Goal: Task Accomplishment & Management: Complete application form

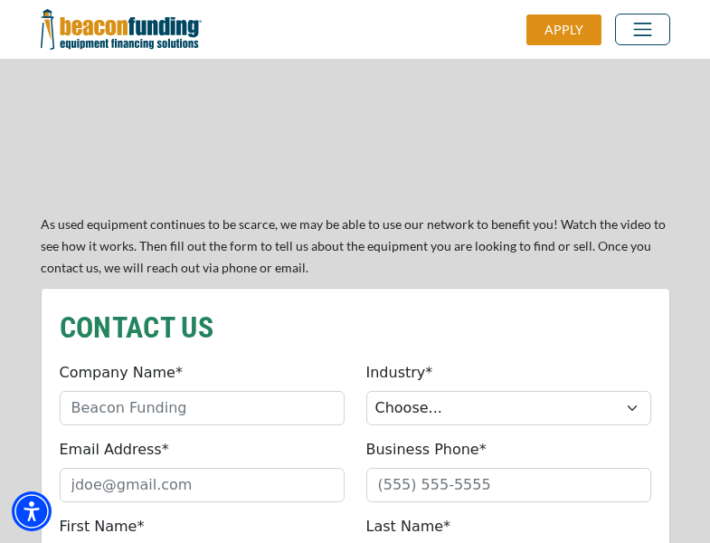
scroll to position [1536, 0]
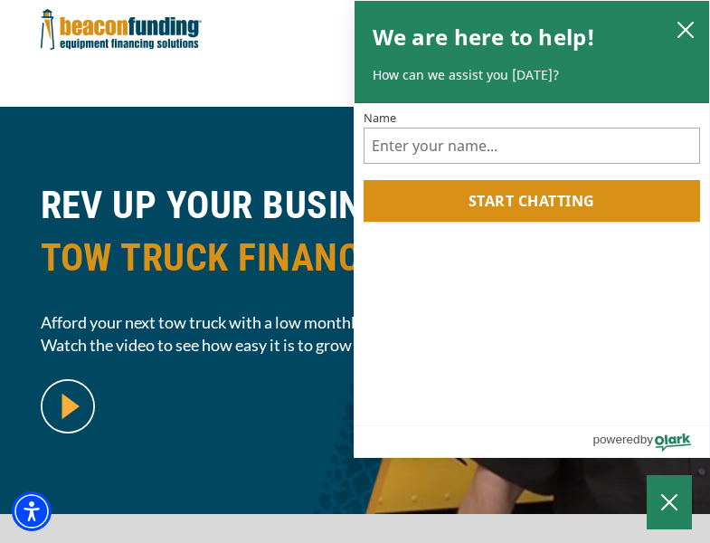
scroll to position [441, 0]
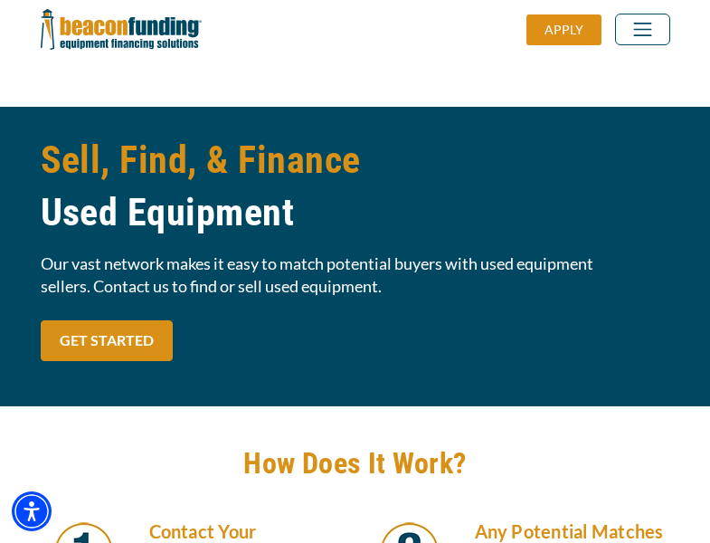
scroll to position [1536, 0]
